Goal: Transaction & Acquisition: Purchase product/service

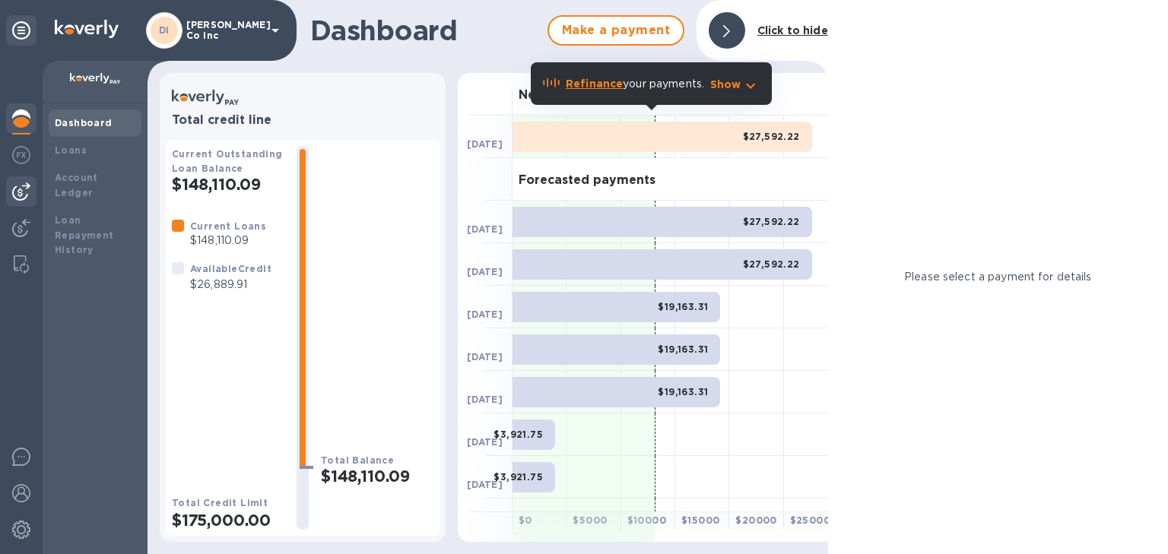
click at [25, 192] on img at bounding box center [21, 191] width 18 height 18
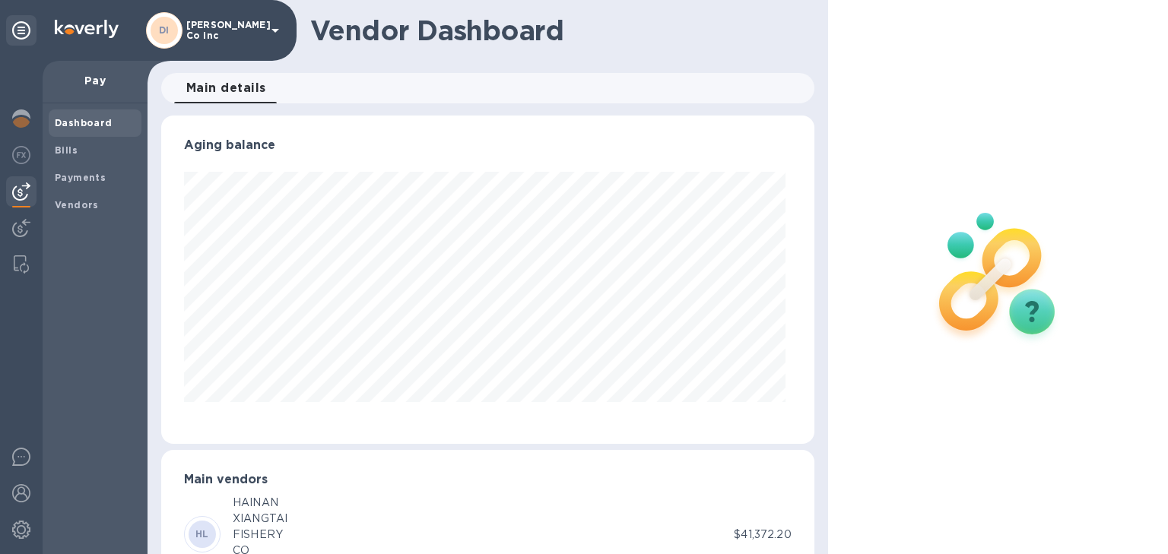
scroll to position [328, 647]
click at [66, 151] on b "Bills" at bounding box center [66, 149] width 23 height 11
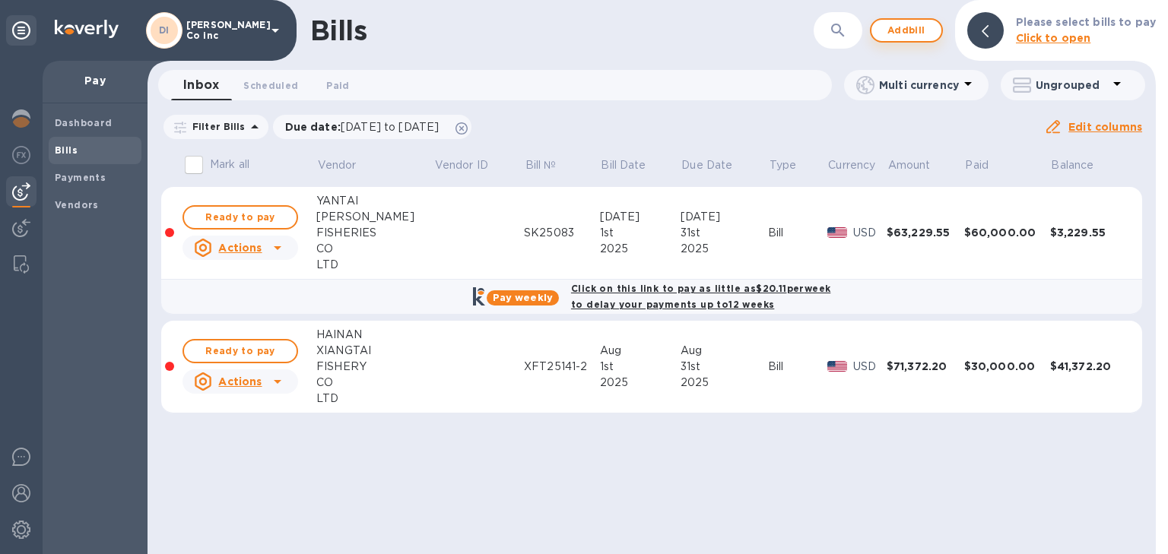
click at [918, 30] on span "Add bill" at bounding box center [906, 30] width 46 height 18
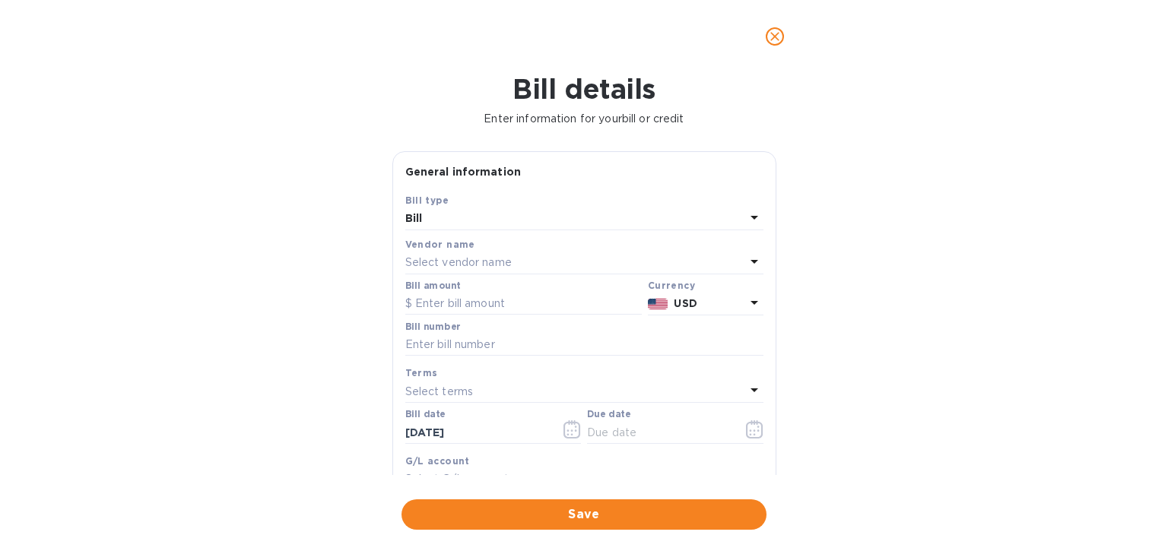
click at [442, 260] on p "Select vendor name" at bounding box center [458, 263] width 106 height 16
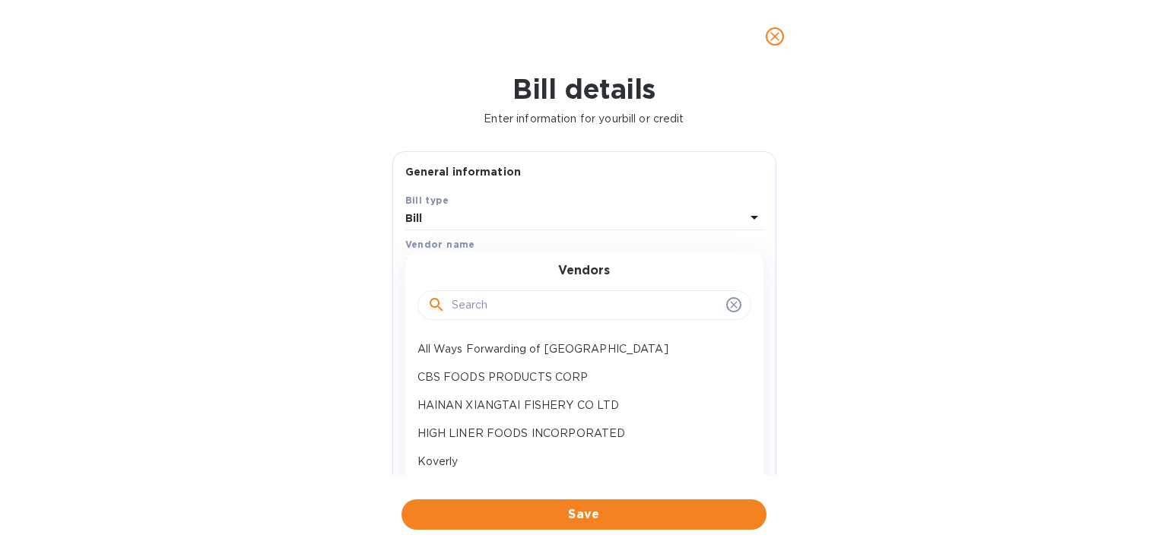
click at [472, 303] on input "text" at bounding box center [586, 305] width 268 height 23
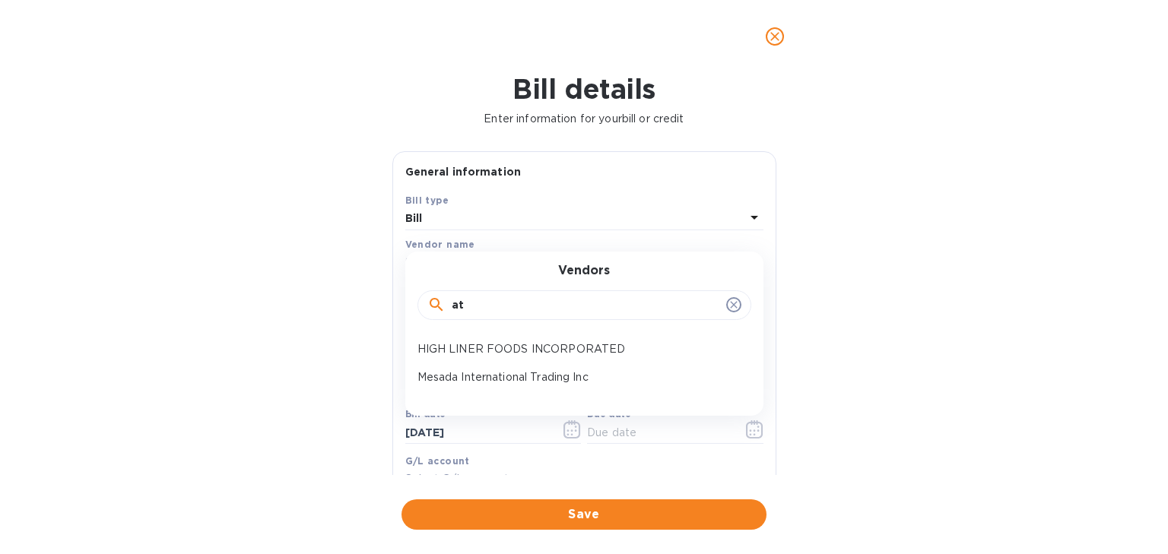
type input "a"
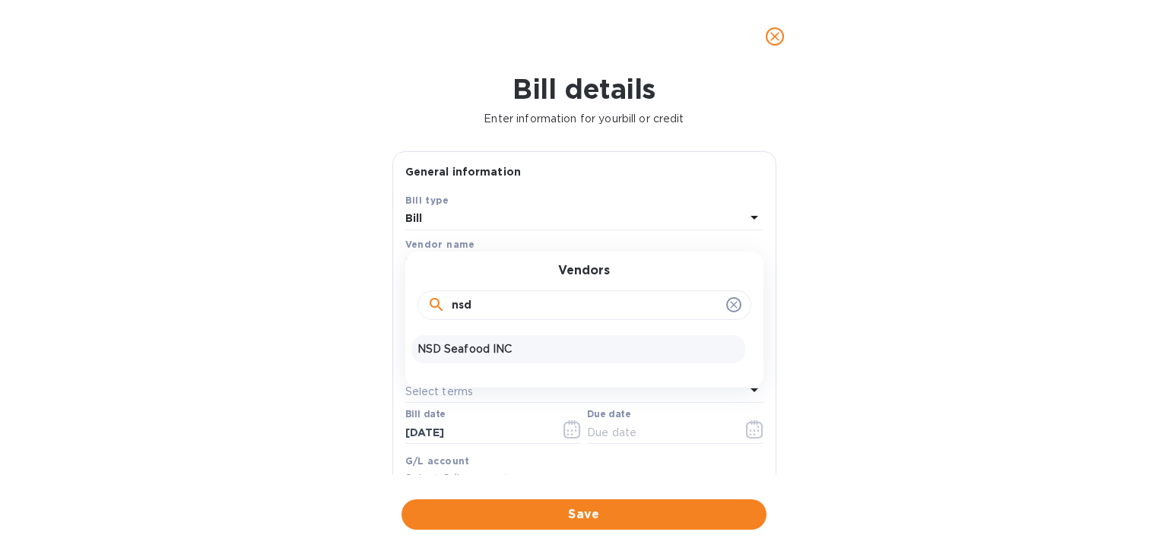
type input "nsd"
click at [454, 341] on div "NSD Seafood INC" at bounding box center [578, 349] width 334 height 28
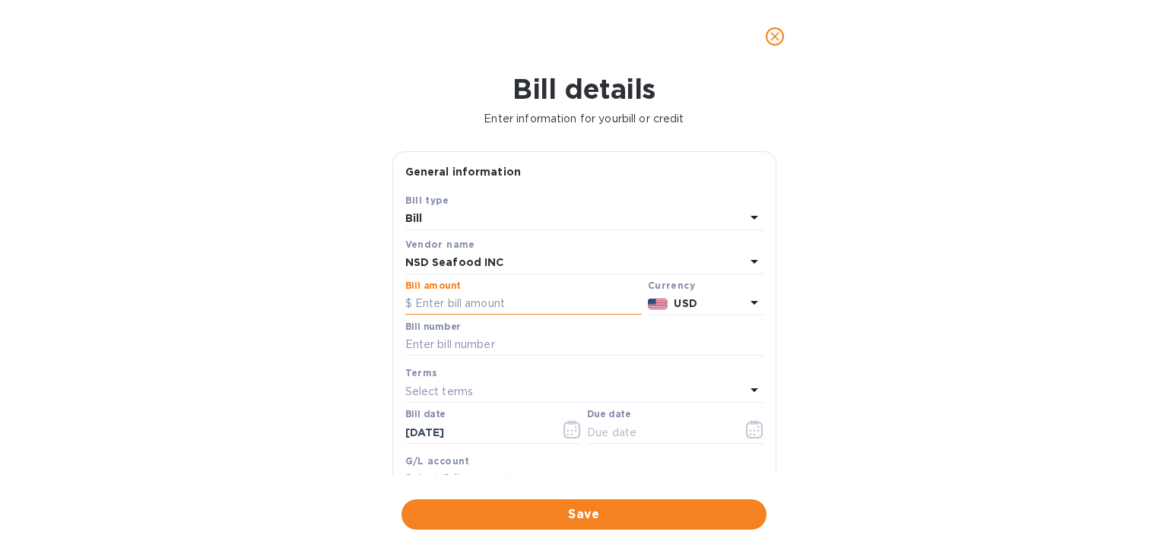
click at [439, 307] on input "text" at bounding box center [523, 304] width 236 height 23
type input "20,000"
click at [439, 347] on input "text" at bounding box center [584, 345] width 358 height 23
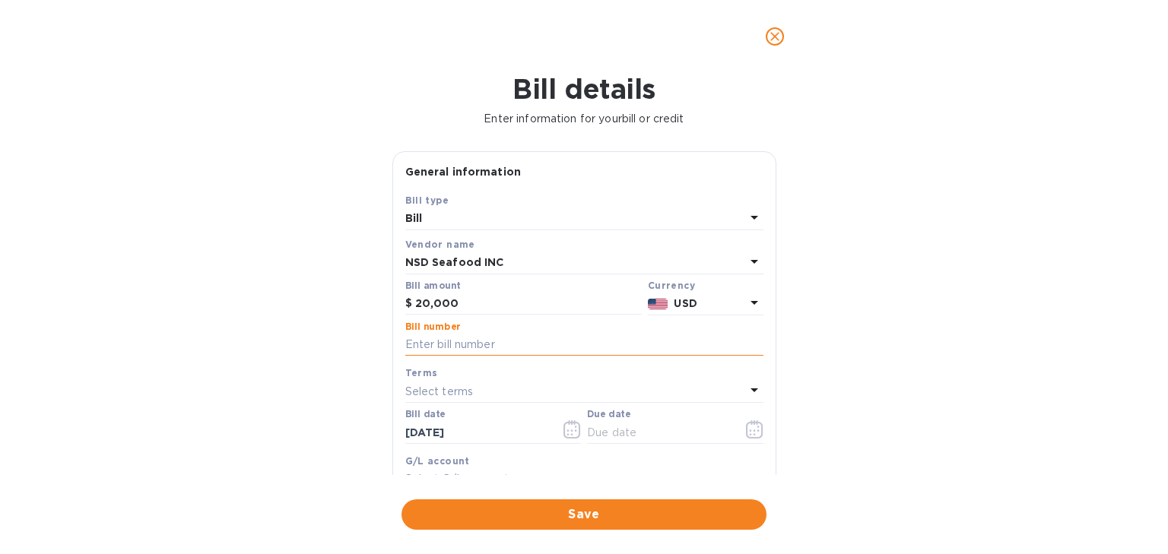
paste input "590313"
type input "590313"
click at [432, 397] on p "Select terms" at bounding box center [439, 392] width 68 height 16
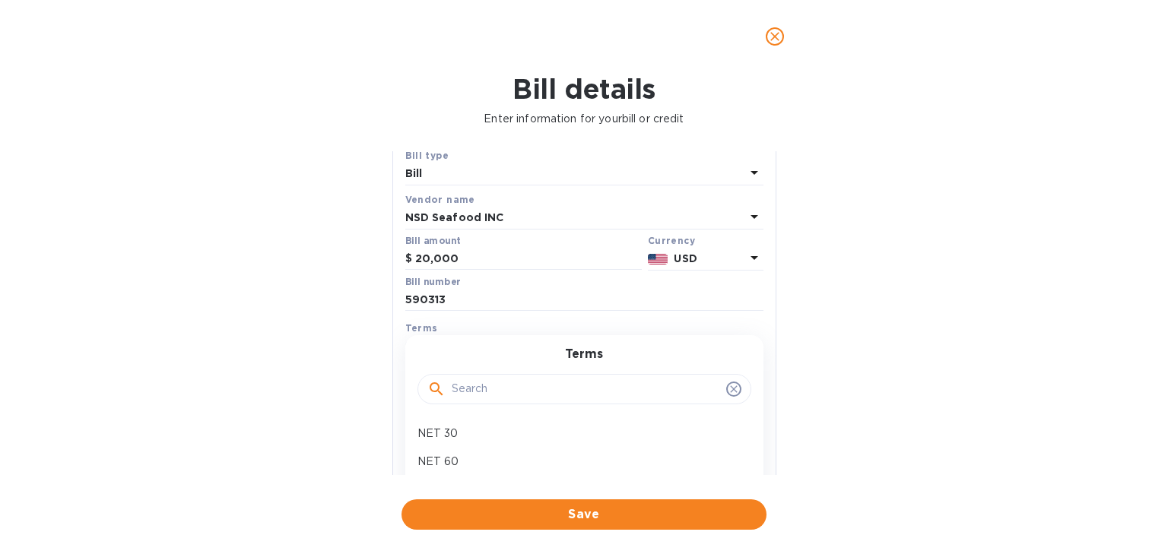
scroll to position [122, 0]
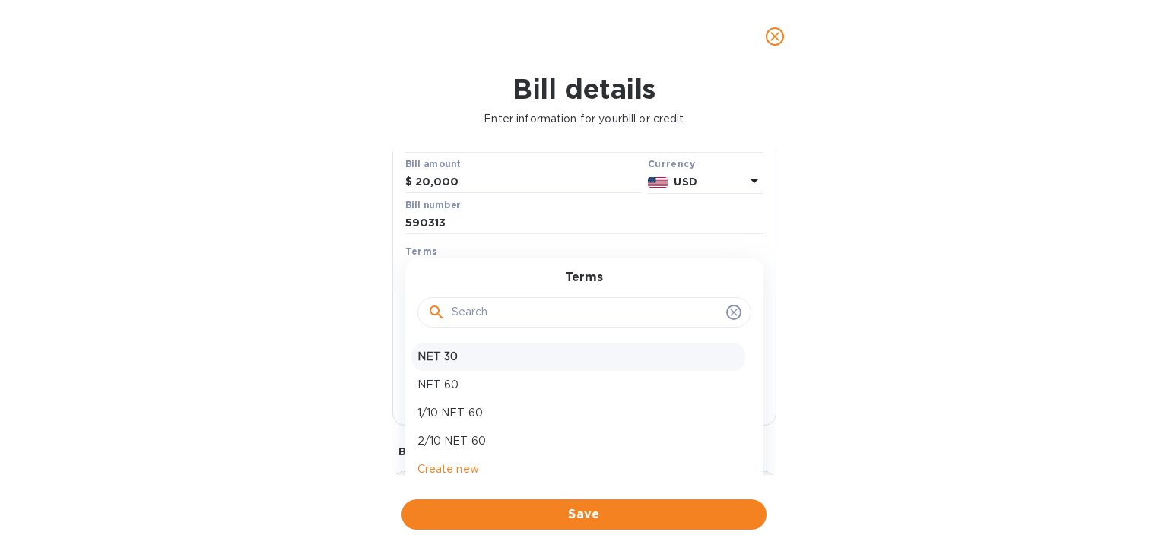
click at [440, 360] on p "NET 30" at bounding box center [578, 357] width 322 height 16
type input "[DATE]"
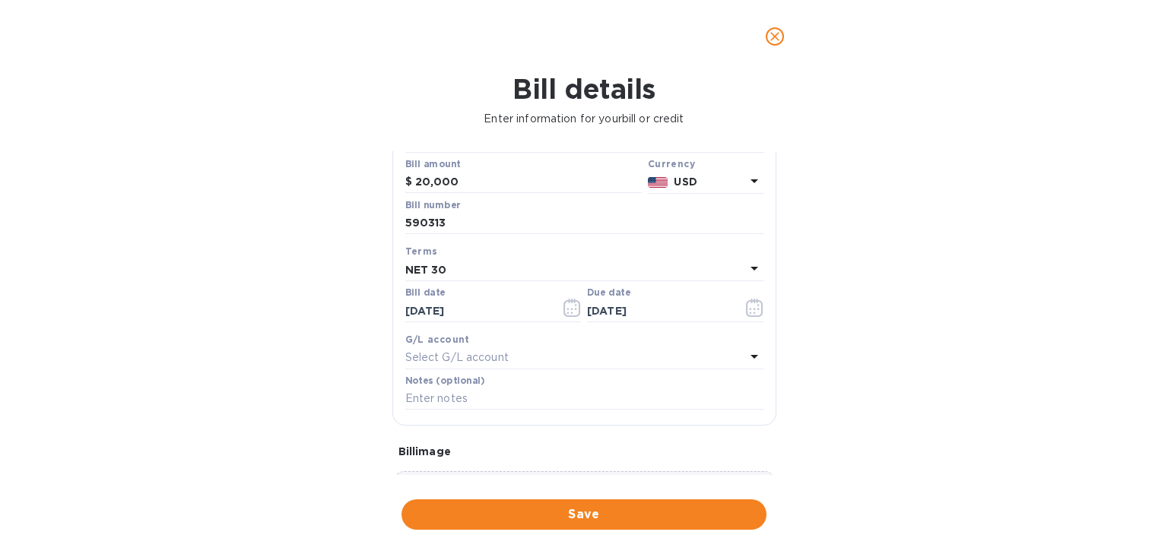
click at [436, 361] on p "Select G/L account" at bounding box center [456, 358] width 103 height 16
click at [359, 375] on div "Bill details Enter information for your bill or credit General information Save…" at bounding box center [584, 313] width 1168 height 481
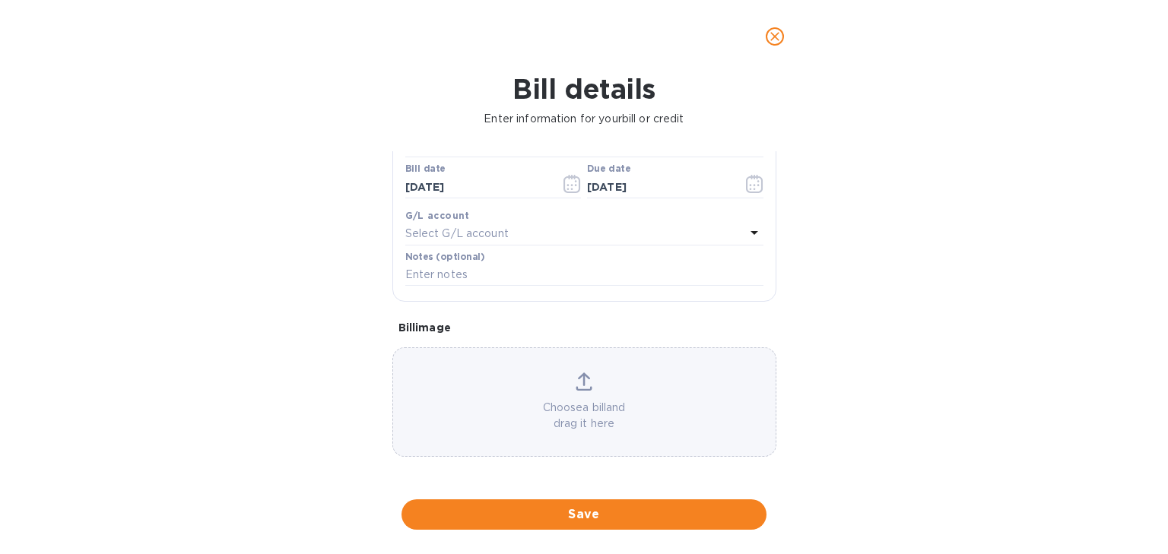
scroll to position [243, 0]
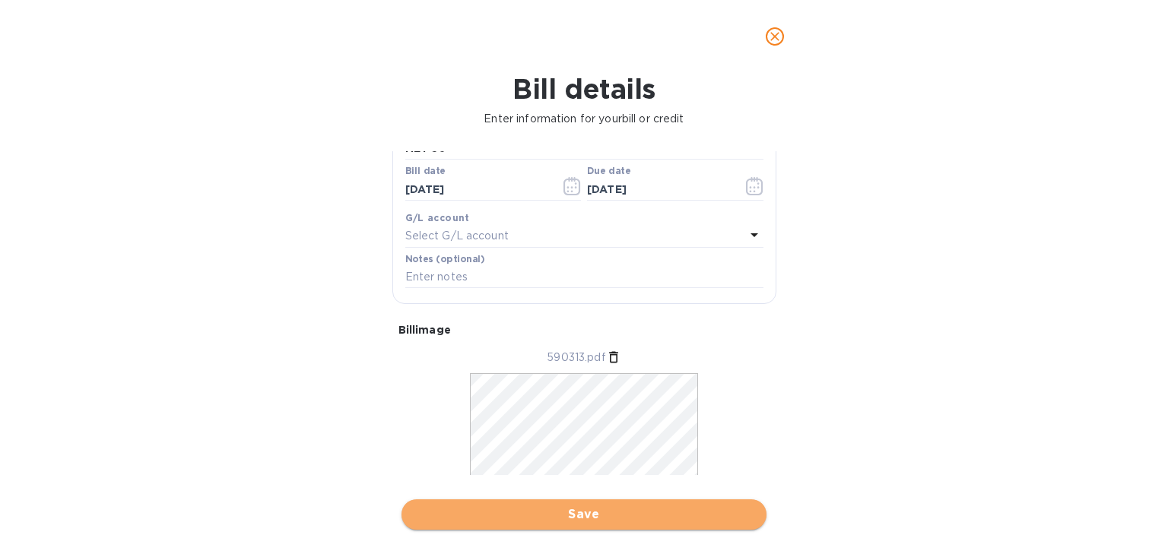
click at [623, 515] on span "Save" at bounding box center [584, 514] width 341 height 18
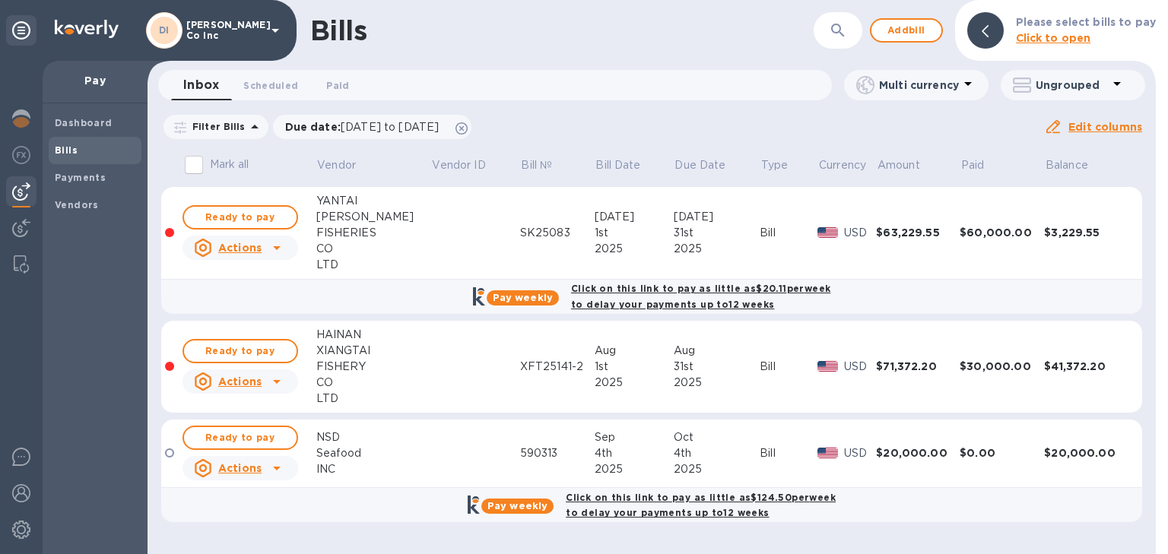
click at [263, 252] on div "Actions" at bounding box center [228, 248] width 74 height 24
click at [223, 216] on div at bounding box center [584, 277] width 1168 height 554
click at [258, 436] on span "Ready to pay" at bounding box center [240, 438] width 88 height 18
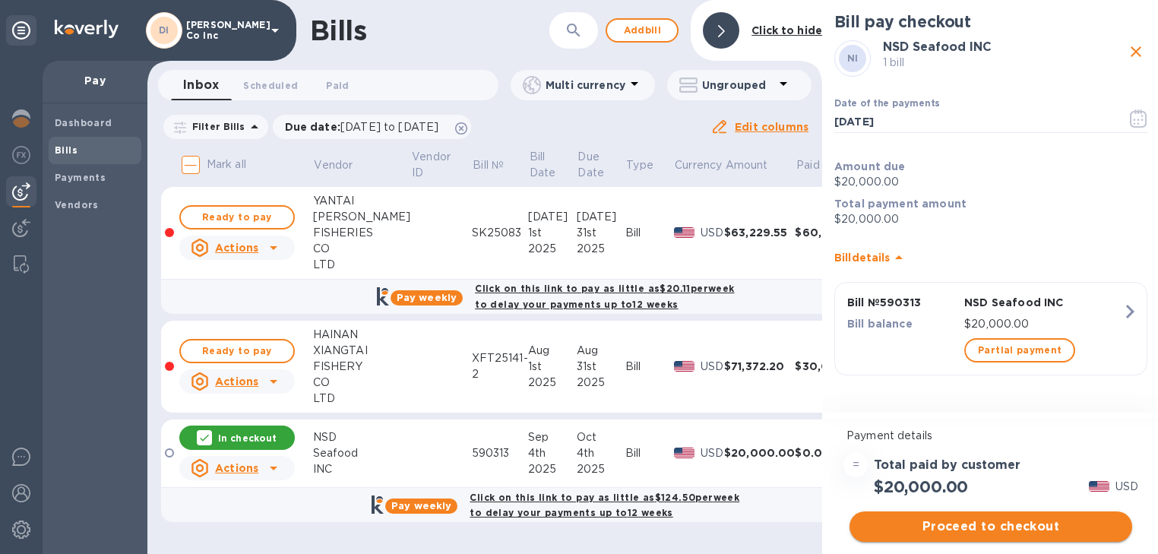
click at [968, 524] on span "Proceed to checkout" at bounding box center [991, 527] width 258 height 18
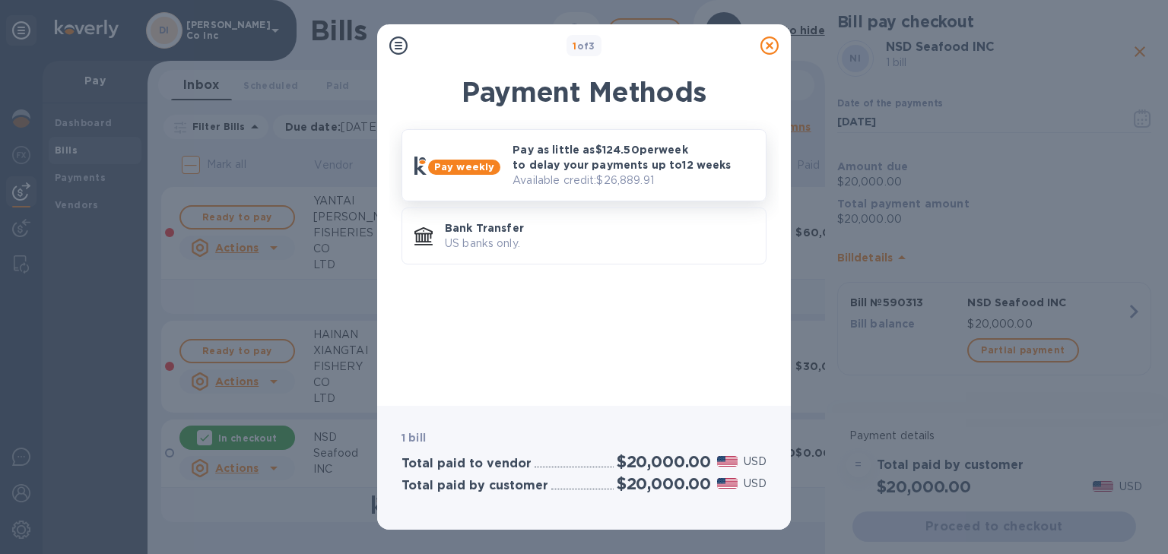
click at [582, 167] on p "Pay as little as $124.50 per week to delay your payments up to 12 weeks" at bounding box center [632, 157] width 241 height 30
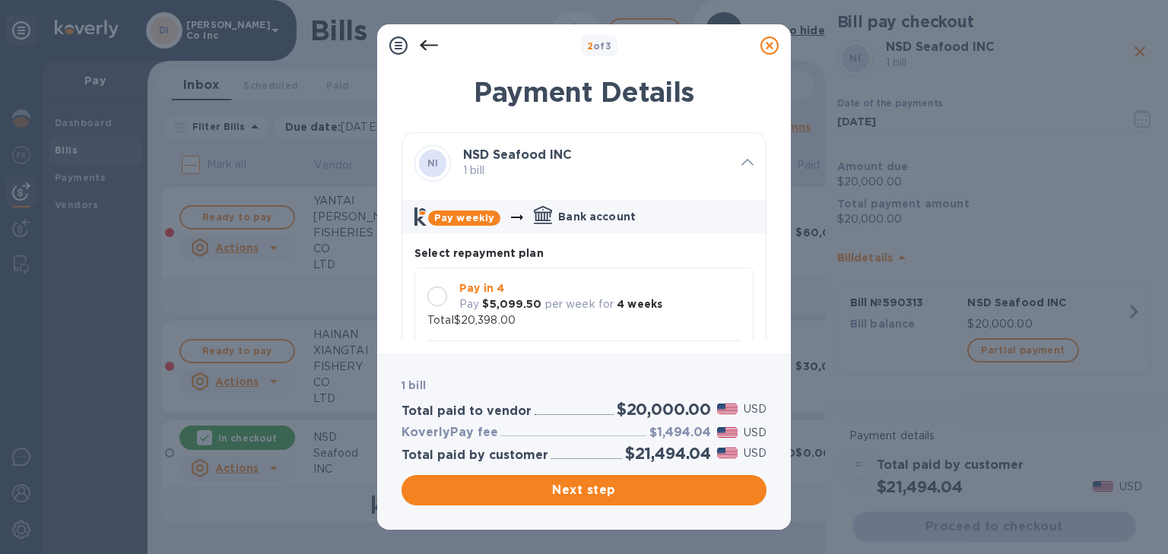
scroll to position [0, 0]
drag, startPoint x: 759, startPoint y: 306, endPoint x: 640, endPoint y: 328, distance: 120.5
click at [752, 357] on div "2 of 3 Payment Details NI NSD Seafood INC 1 bill Pay weekly Bank account Select…" at bounding box center [584, 276] width 414 height 505
click at [616, 303] on b "4 weeks" at bounding box center [639, 304] width 46 height 12
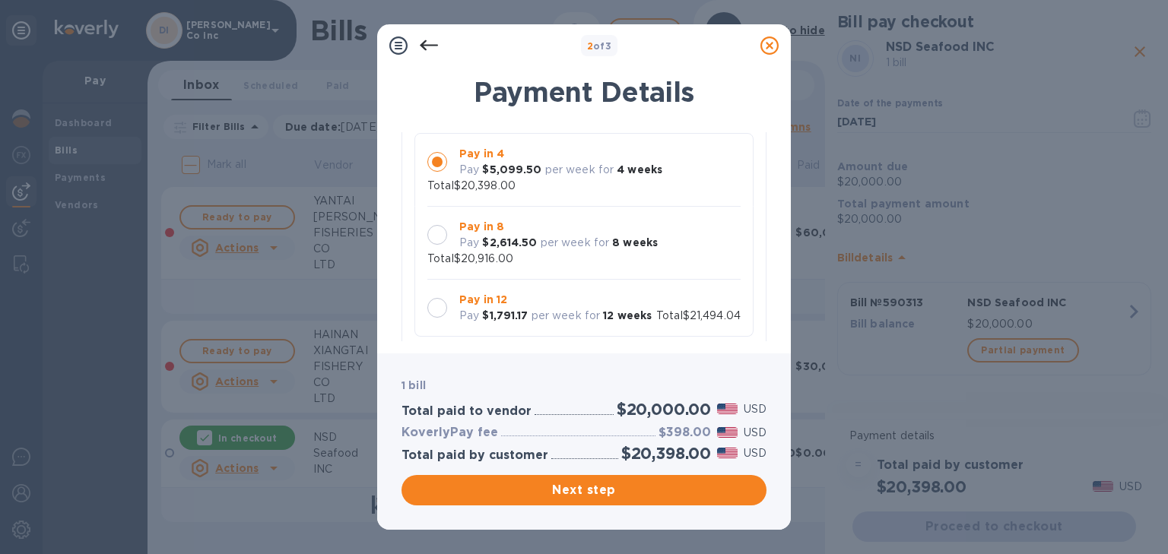
scroll to position [182, 0]
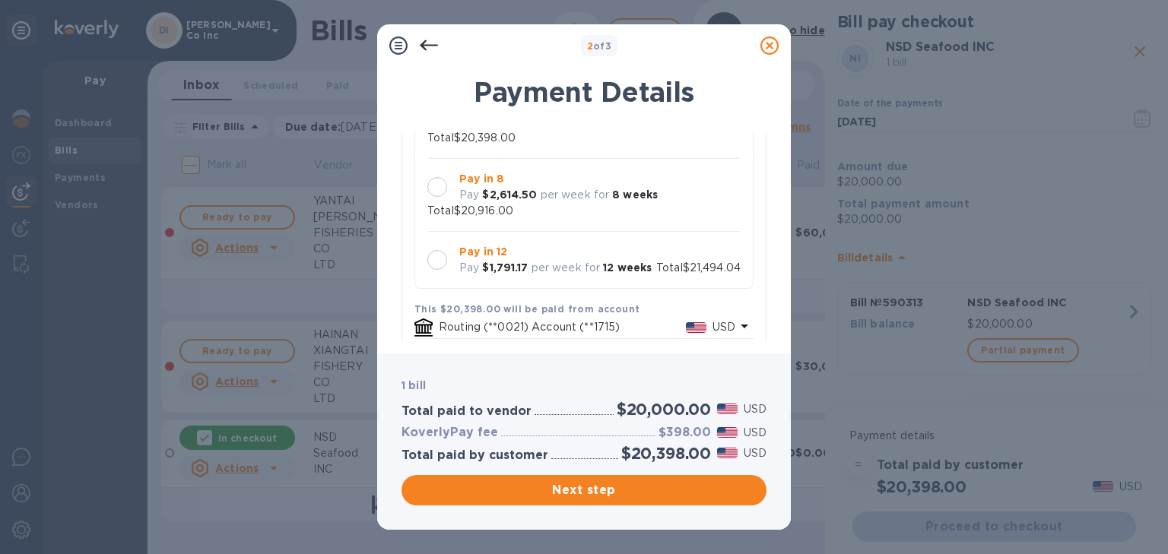
click at [447, 172] on div at bounding box center [437, 187] width 32 height 32
click at [605, 487] on span "Next step" at bounding box center [584, 490] width 341 height 18
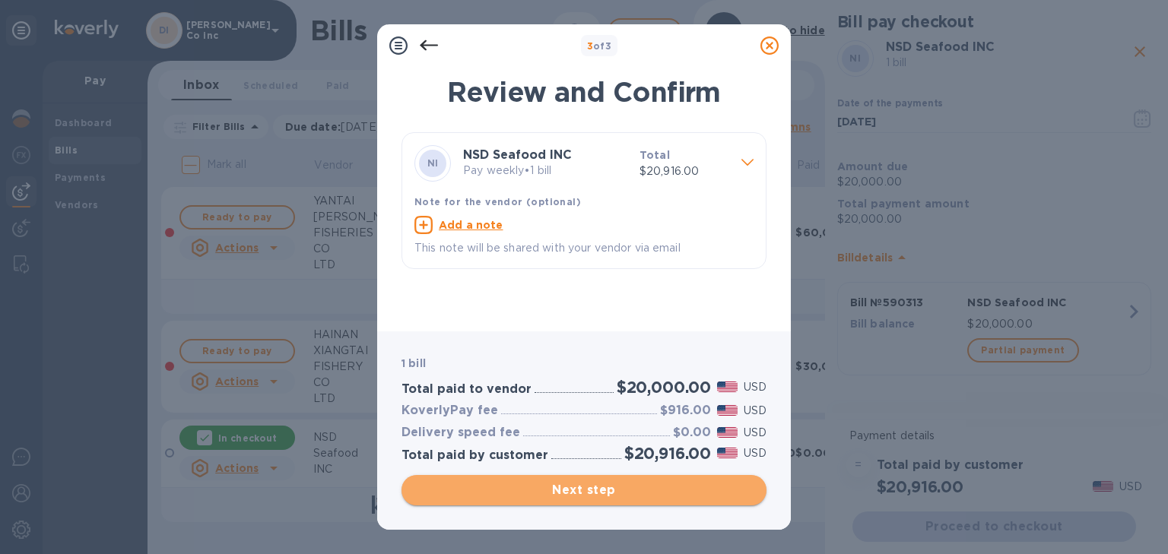
click at [605, 490] on span "Next step" at bounding box center [584, 490] width 341 height 18
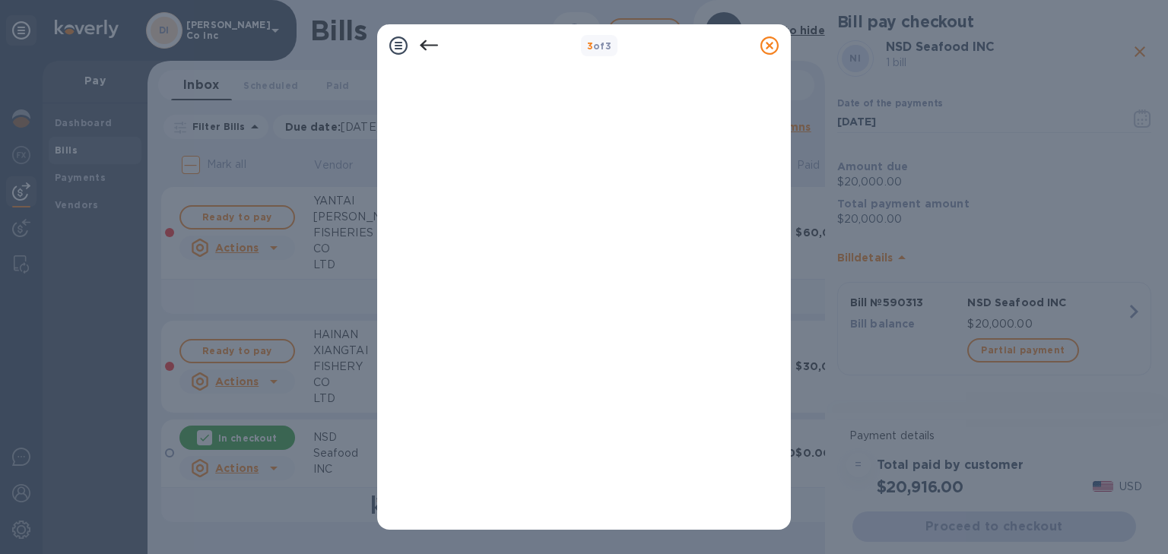
scroll to position [295, 0]
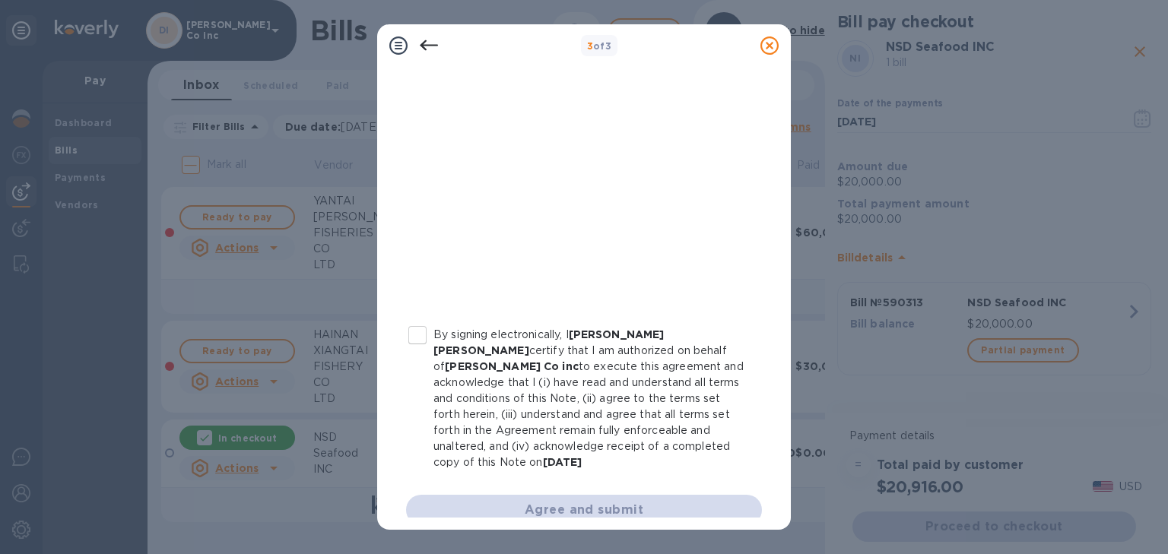
click at [417, 330] on input "By signing electronically, I [PERSON_NAME] [PERSON_NAME] certify that I am auth…" at bounding box center [417, 335] width 32 height 32
checkbox input "true"
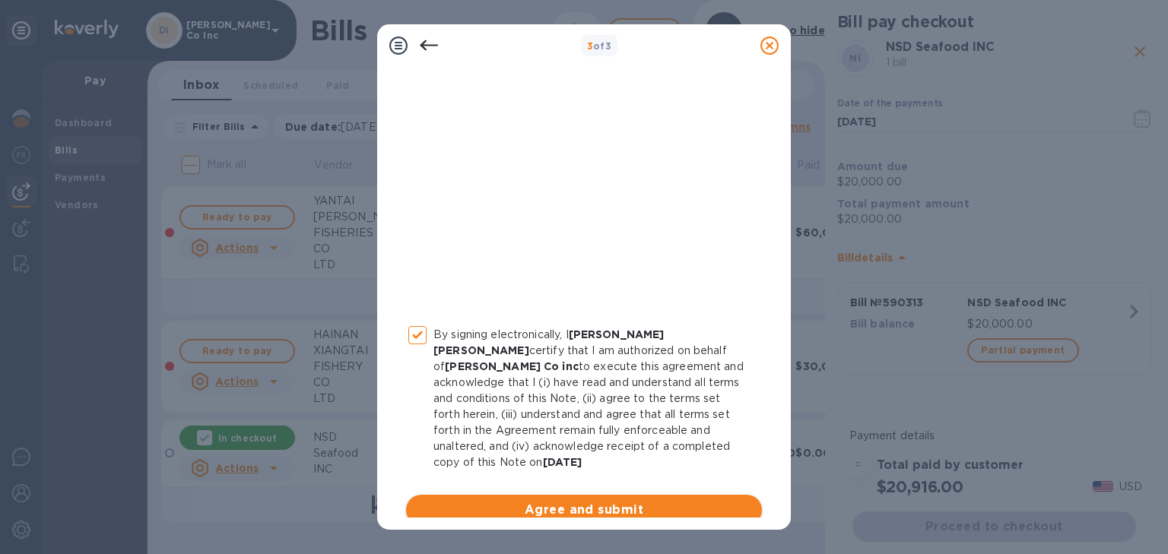
click at [545, 501] on span "Agree and submit" at bounding box center [583, 510] width 331 height 18
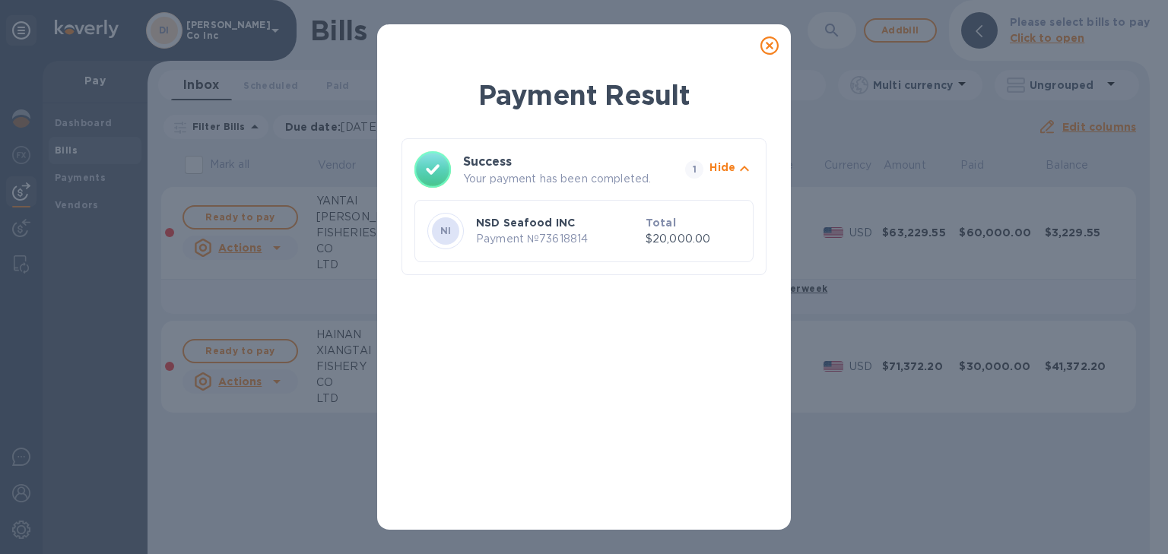
click at [772, 43] on icon at bounding box center [769, 45] width 18 height 18
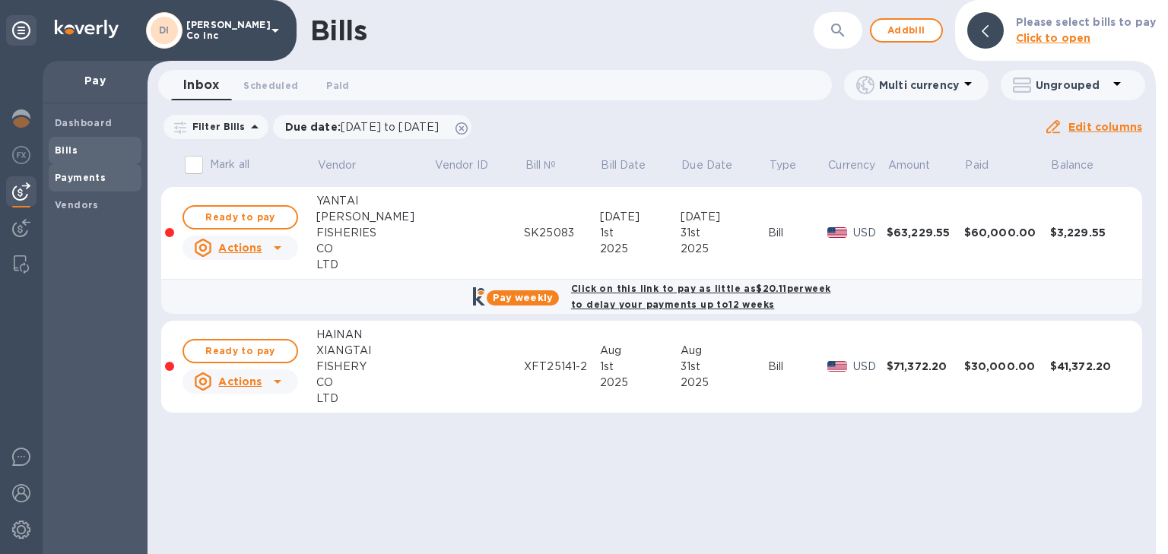
click at [67, 174] on b "Payments" at bounding box center [80, 177] width 51 height 11
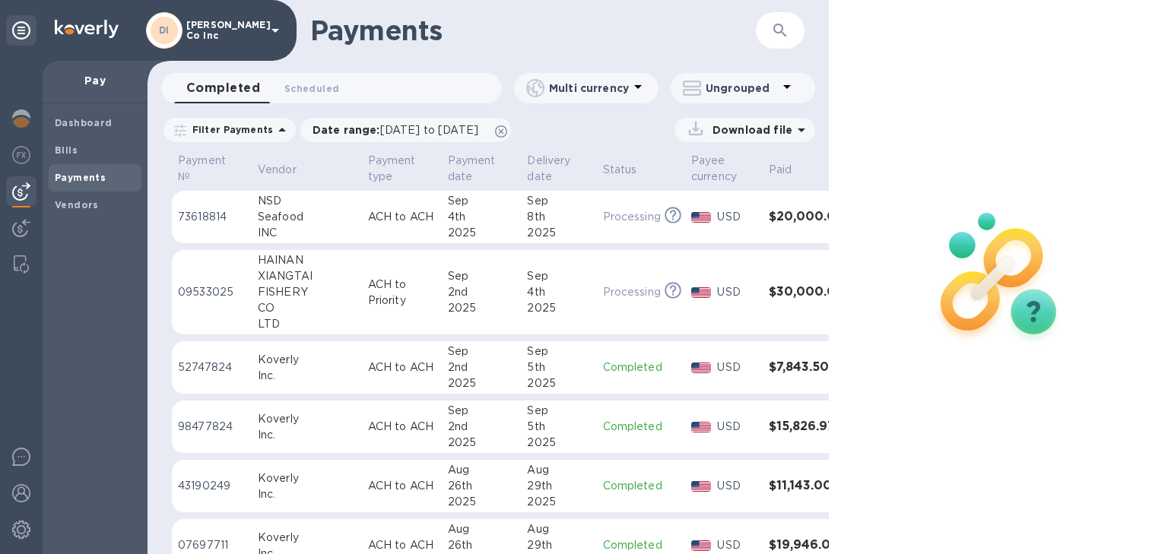
click at [448, 217] on div "4th" at bounding box center [482, 217] width 68 height 16
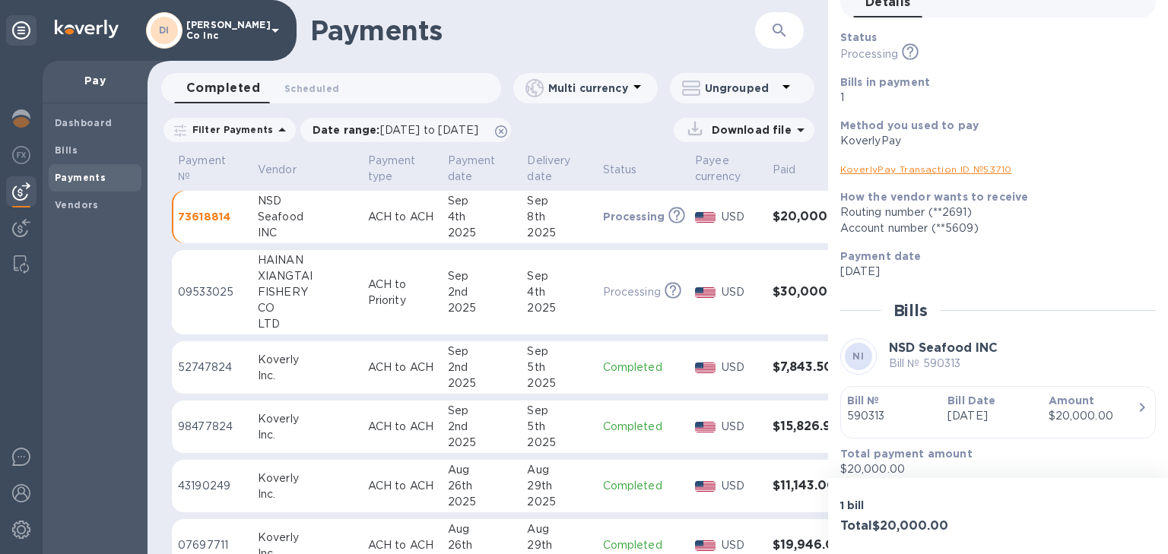
scroll to position [91, 0]
